Goal: Information Seeking & Learning: Learn about a topic

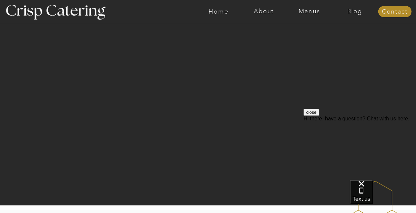
click at [319, 116] on button "close" at bounding box center [312, 112] width 16 height 7
click at [307, 13] on nav "Menus" at bounding box center [309, 11] width 45 height 7
click at [303, 40] on nav "Winter (Sep-Feb)" at bounding box center [309, 39] width 54 height 6
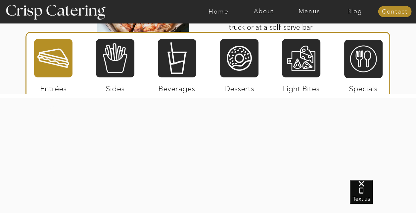
scroll to position [1172, 0]
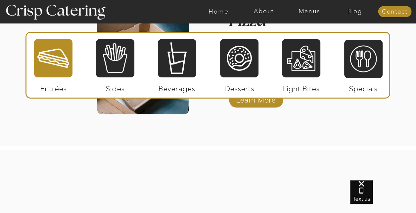
click at [46, 64] on div at bounding box center [53, 58] width 38 height 40
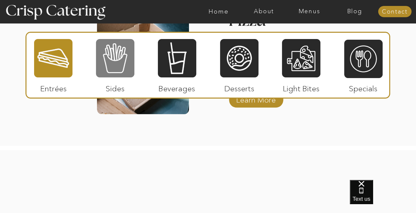
click at [127, 65] on div at bounding box center [115, 58] width 38 height 40
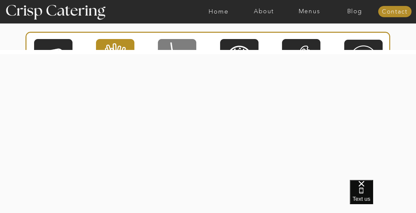
scroll to position [1238, 0]
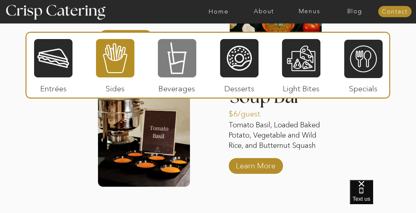
click at [179, 59] on div at bounding box center [177, 58] width 38 height 40
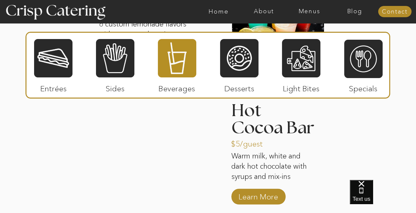
scroll to position [1073, 0]
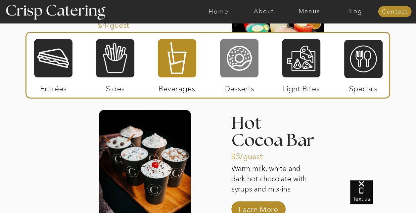
click at [247, 64] on div at bounding box center [239, 58] width 38 height 40
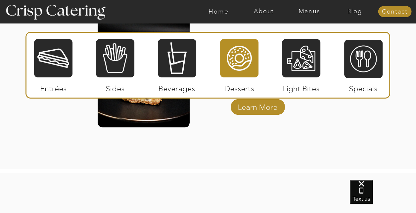
scroll to position [1205, 0]
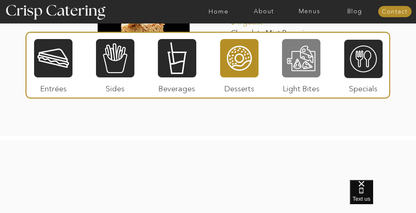
click at [302, 65] on div at bounding box center [301, 58] width 38 height 40
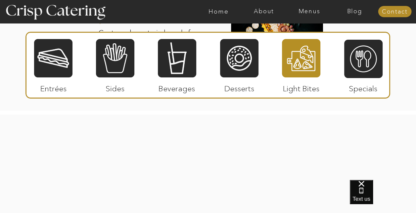
scroll to position [973, 0]
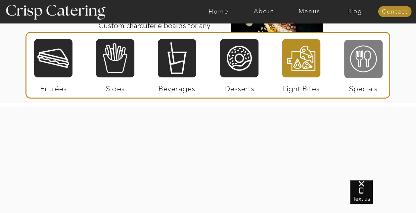
click at [352, 50] on div at bounding box center [363, 59] width 38 height 40
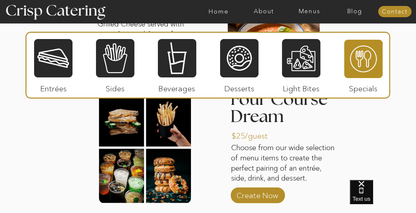
scroll to position [965, 0]
